Goal: Information Seeking & Learning: Learn about a topic

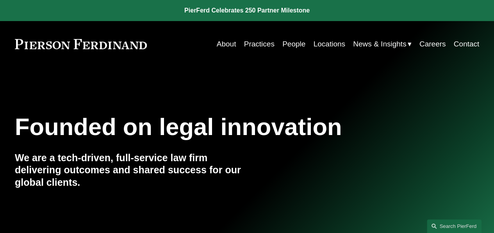
click at [0, 0] on span "Insights" at bounding box center [0, 0] width 0 height 0
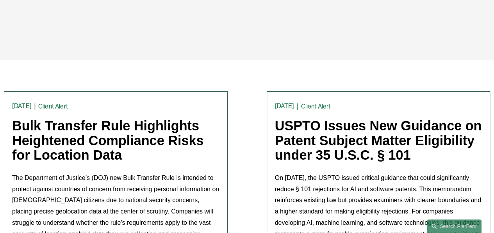
scroll to position [156, 0]
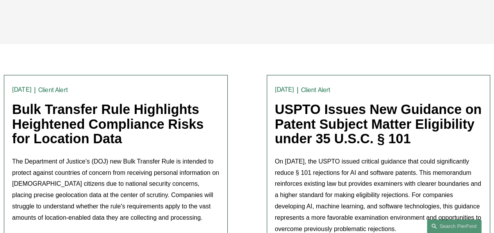
click at [57, 89] on link "Client Alert" at bounding box center [53, 89] width 30 height 7
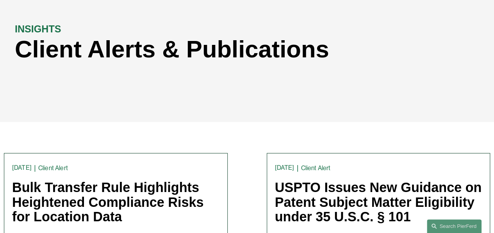
scroll to position [117, 0]
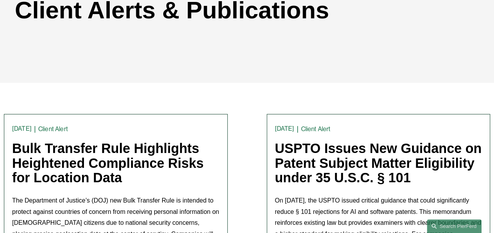
click at [43, 160] on link "Bulk Transfer Rule Highlights Heightened Compliance Risks for Location Data" at bounding box center [108, 163] width 192 height 44
